Goal: Check status: Check status

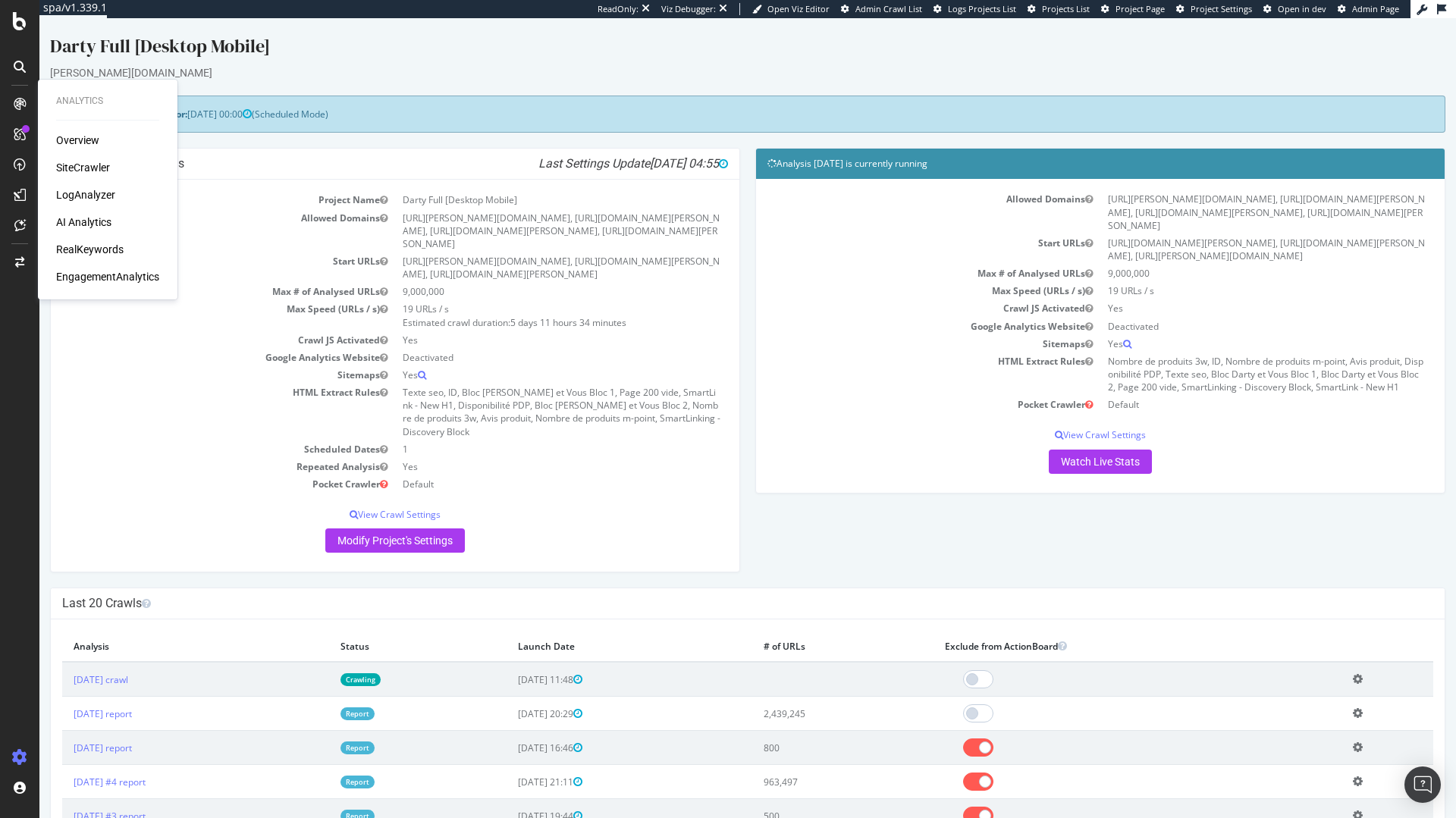
click at [609, 366] on td "Yes" at bounding box center [561, 375] width 333 height 18
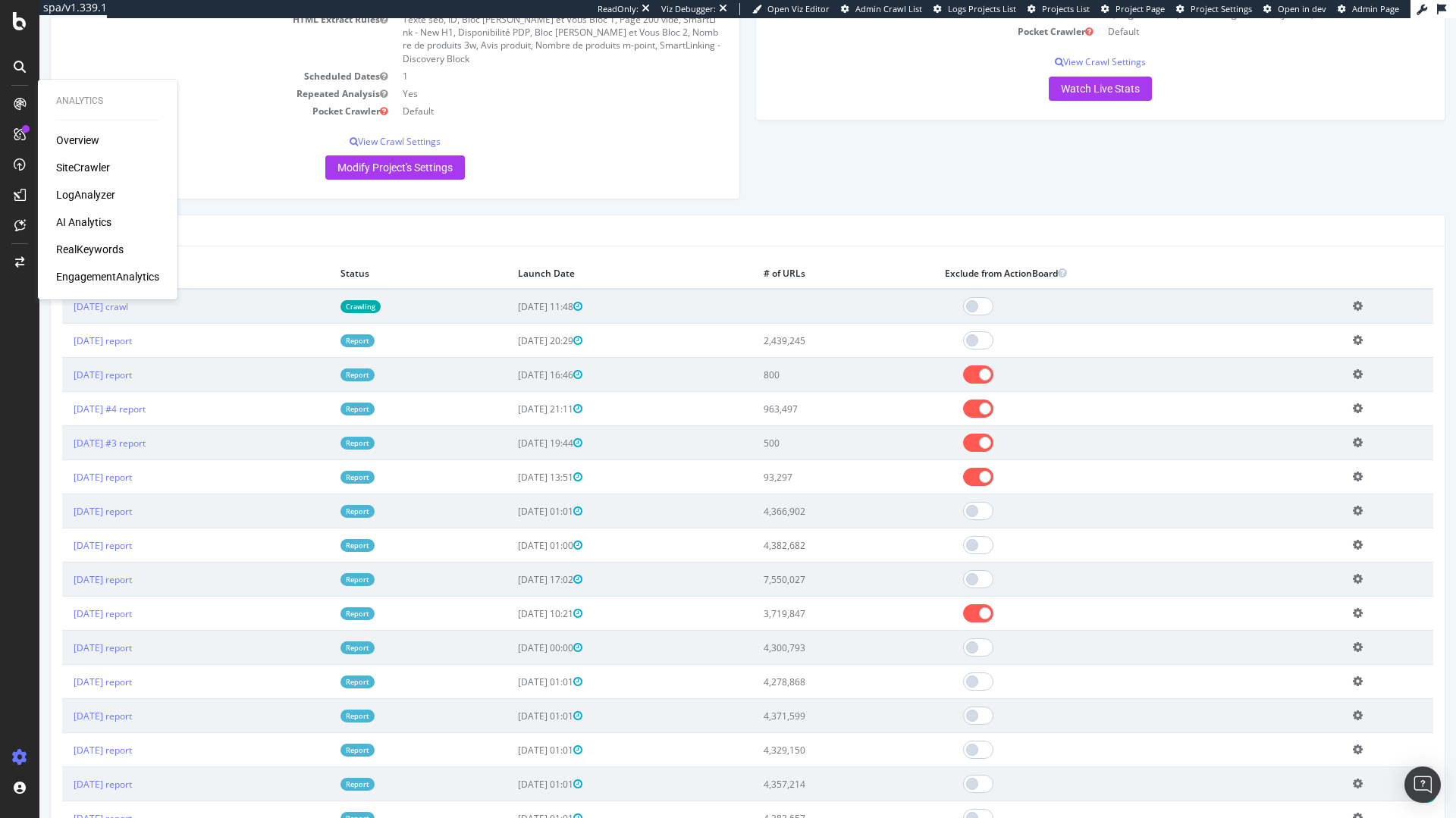
scroll to position [370, 0]
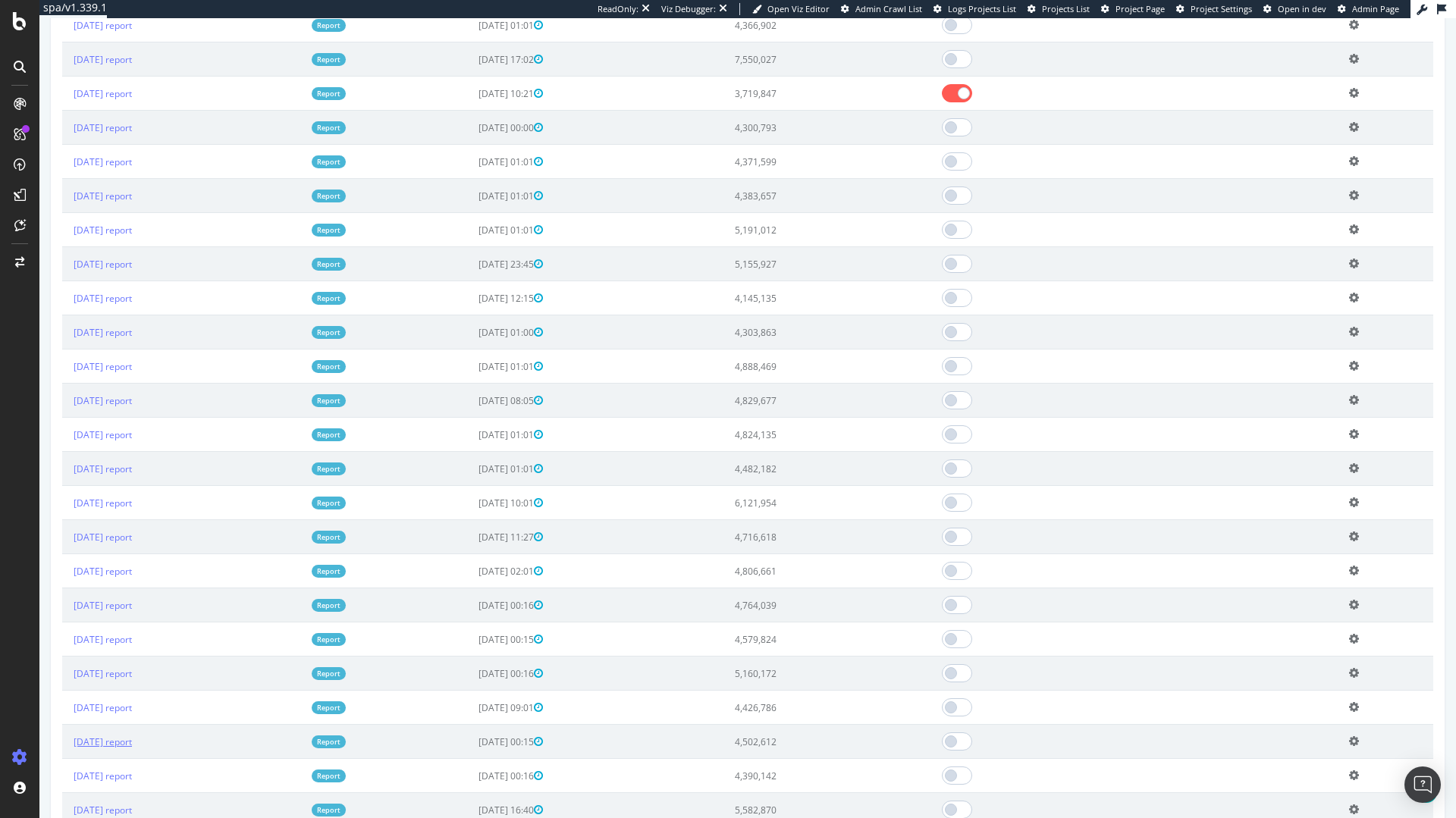
scroll to position [1553, 0]
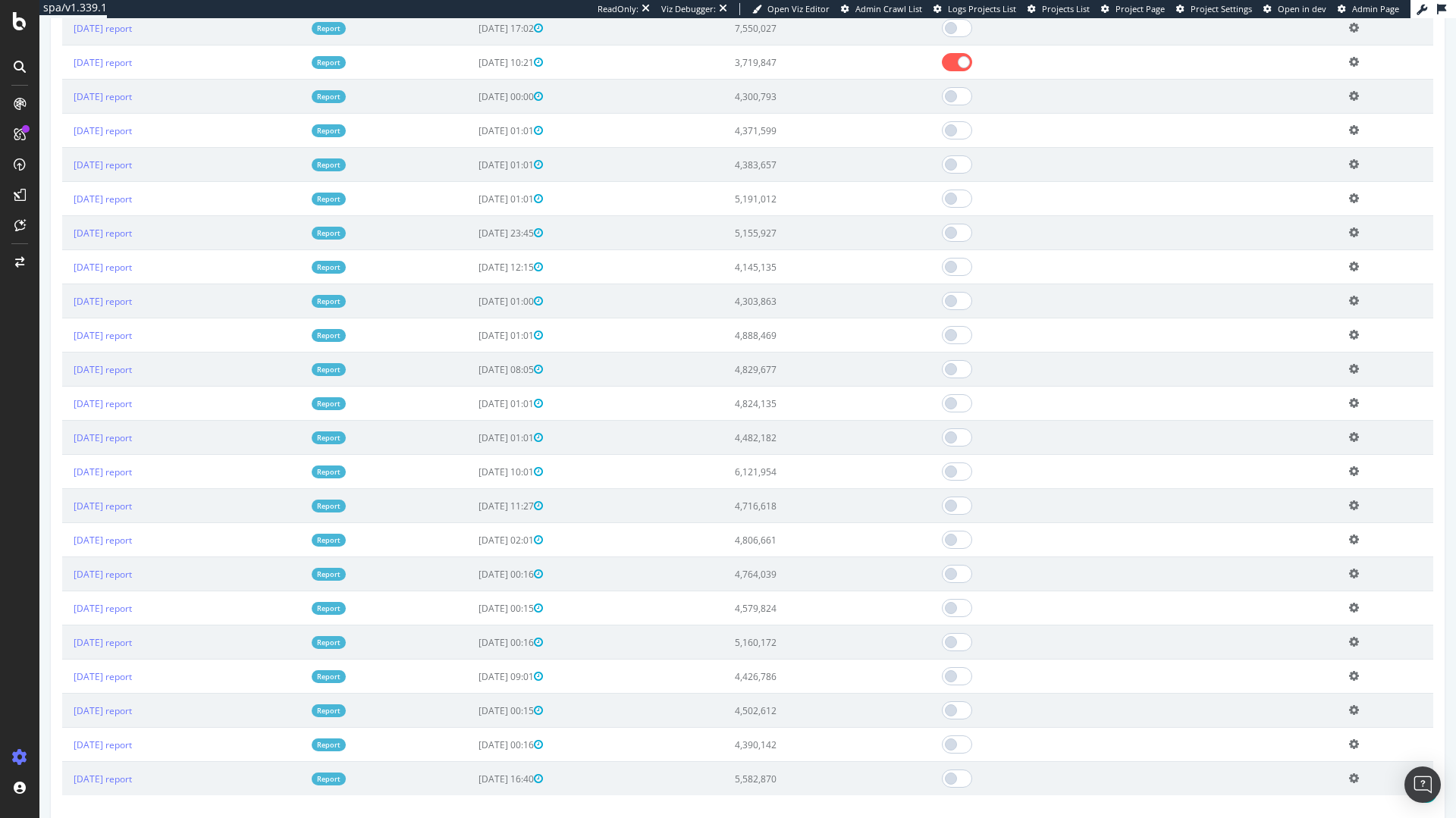
drag, startPoint x: 64, startPoint y: 328, endPoint x: 179, endPoint y: 330, distance: 115.0
click at [179, 353] on td "[DATE] report" at bounding box center [180, 370] width 238 height 34
click at [185, 353] on td "[DATE] report" at bounding box center [180, 370] width 238 height 34
click at [186, 353] on td "[DATE] report" at bounding box center [180, 370] width 238 height 34
